Goal: Transaction & Acquisition: Book appointment/travel/reservation

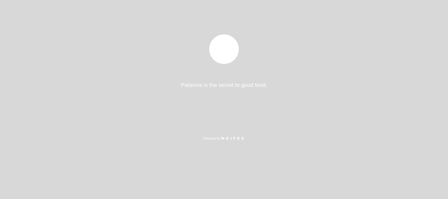
select select "es"
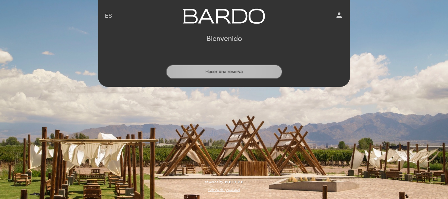
click at [258, 72] on button "Hacer una reserva" at bounding box center [224, 72] width 116 height 14
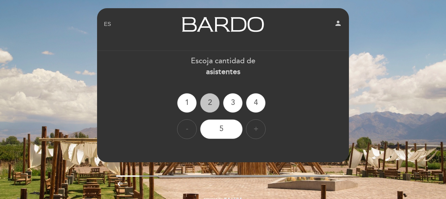
click at [206, 102] on div "2" at bounding box center [210, 103] width 20 height 20
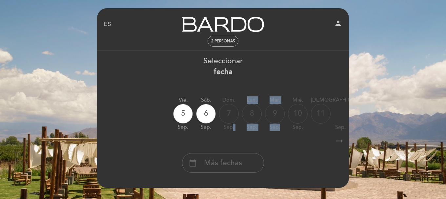
drag, startPoint x: 231, startPoint y: 133, endPoint x: 282, endPoint y: 130, distance: 51.5
click at [282, 130] on div "vie. [DATE] sáb. [DATE] dom. [DATE] lun. [DATE] [DATE] sep. mié. [DATE] jue. [D…" at bounding box center [223, 113] width 252 height 41
drag, startPoint x: 226, startPoint y: 136, endPoint x: 276, endPoint y: 128, distance: 50.3
click at [263, 134] on div "Seleccionar fecha vie. [DATE] sáb. [DATE] dom. [DATE] lun. [DATE] [DATE] sep. m…" at bounding box center [223, 114] width 252 height 117
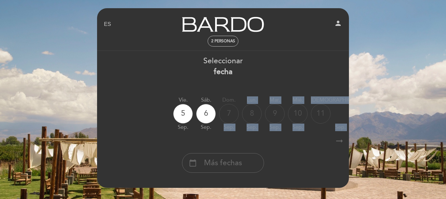
drag, startPoint x: 223, startPoint y: 134, endPoint x: 322, endPoint y: 136, distance: 99.3
click at [319, 136] on div "Seleccionar fecha vie. [DATE] sáb. [DATE] dom. [DATE] lun. [DATE] [DATE] sep. m…" at bounding box center [223, 114] width 252 height 117
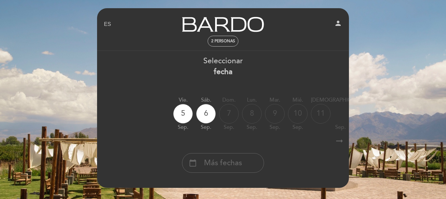
click at [341, 140] on icon "arrow_right_alt" at bounding box center [339, 141] width 10 height 14
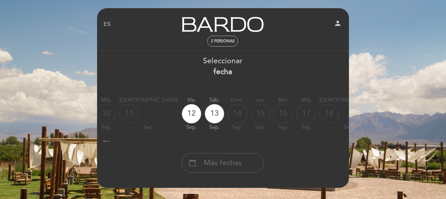
click at [341, 140] on icon "arrow_right_alt" at bounding box center [339, 141] width 10 height 14
drag, startPoint x: 341, startPoint y: 140, endPoint x: 332, endPoint y: 128, distance: 15.2
click at [340, 140] on icon "arrow_right_alt" at bounding box center [339, 141] width 10 height 14
click at [410, 113] on icon "calendar_today" at bounding box center [414, 113] width 8 height 11
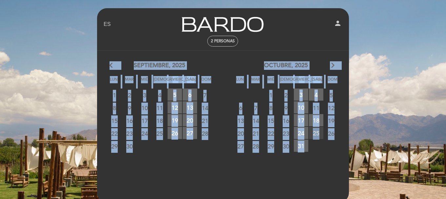
click at [316, 134] on span "25 RESERVAS DISPONIBLES" at bounding box center [316, 133] width 14 height 12
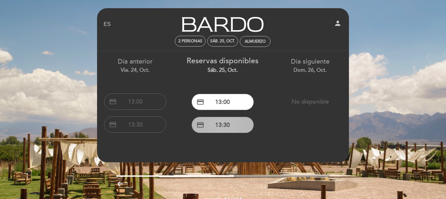
click at [225, 126] on button "credit_card 13:30" at bounding box center [222, 125] width 62 height 16
